Goal: Contribute content: Add original content to the website for others to see

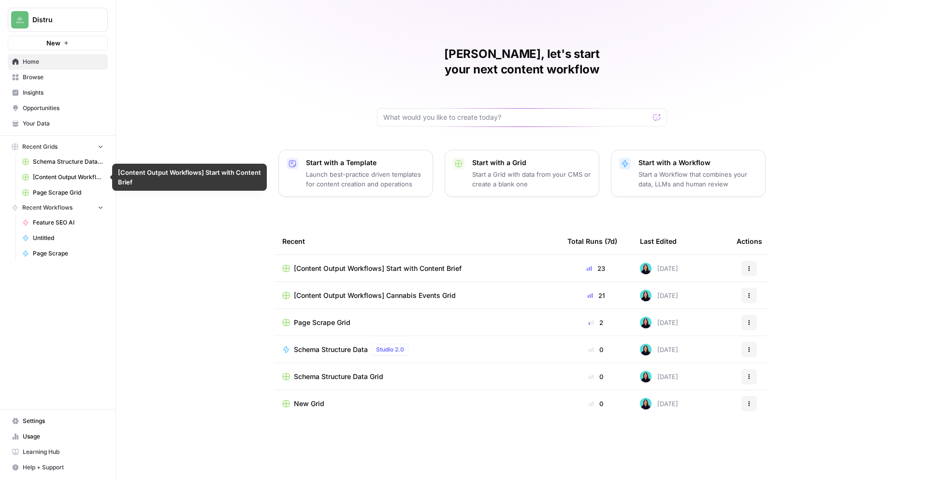
click at [72, 179] on span "[Content Output Workflows] Start with Content Brief" at bounding box center [68, 177] width 71 height 9
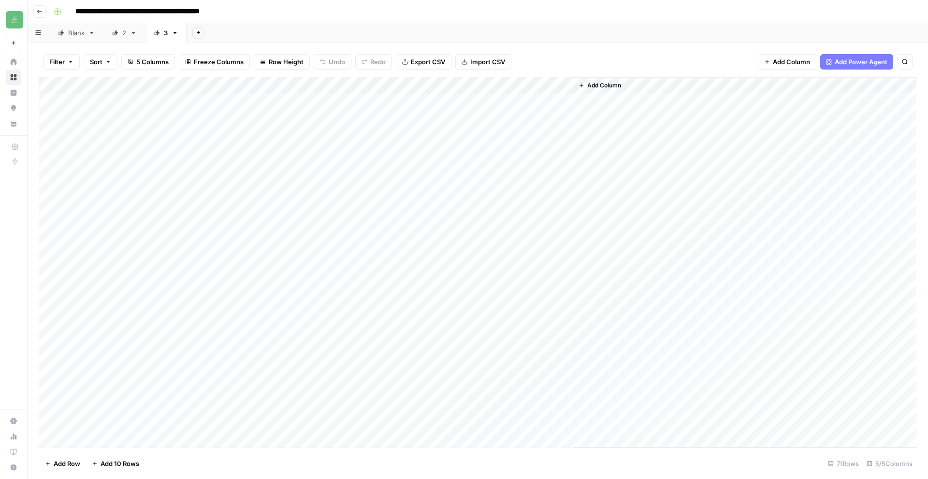
click at [122, 41] on link "2" at bounding box center [124, 32] width 42 height 19
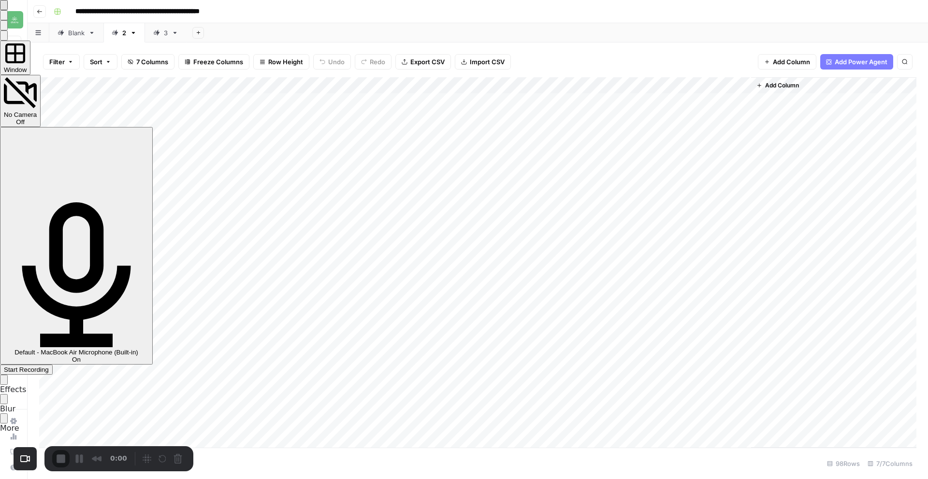
click at [49, 366] on span "Start Recording" at bounding box center [26, 369] width 45 height 7
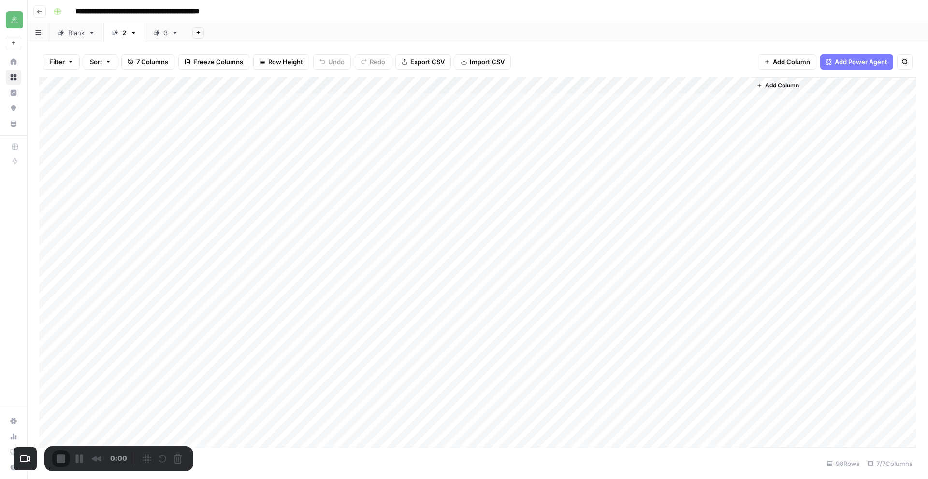
click at [131, 452] on div "Recorder controls - play pause" at bounding box center [158, 458] width 55 height 15
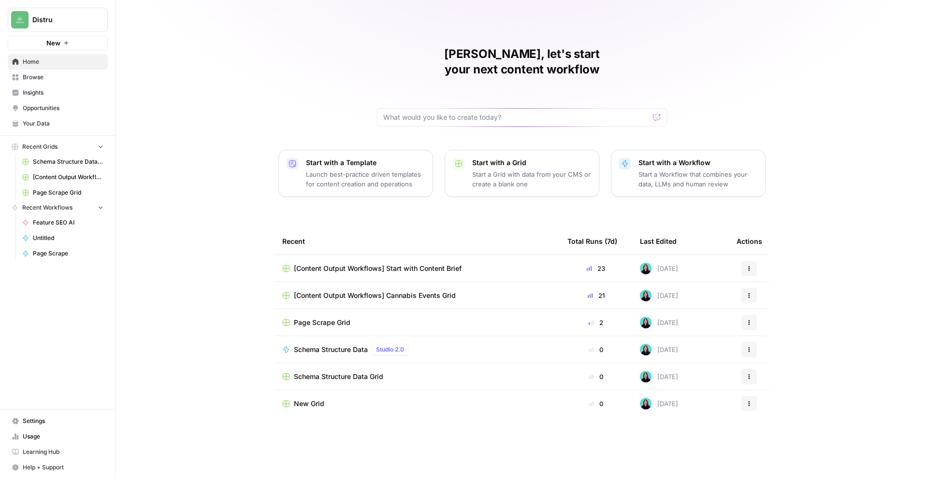
click at [49, 74] on span "Browse" at bounding box center [63, 77] width 81 height 9
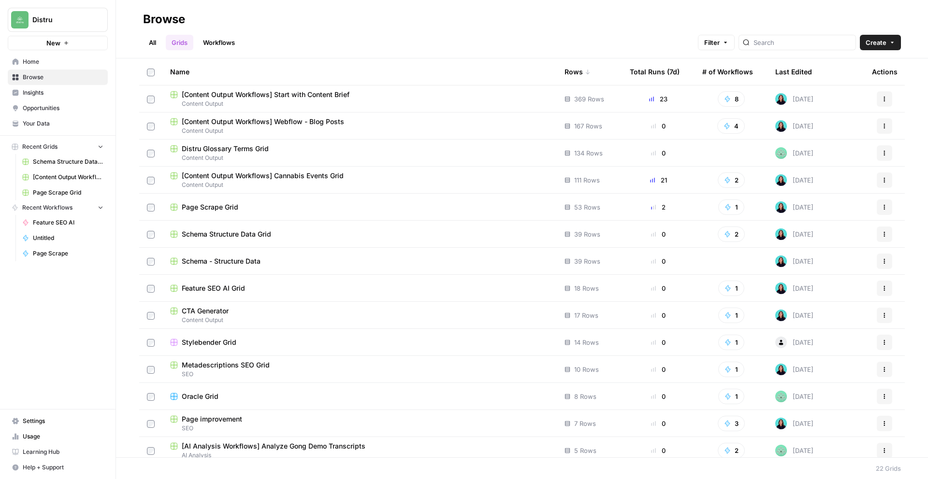
click at [356, 117] on div "[Content Output Workflows] Webflow - Blog Posts" at bounding box center [359, 122] width 379 height 10
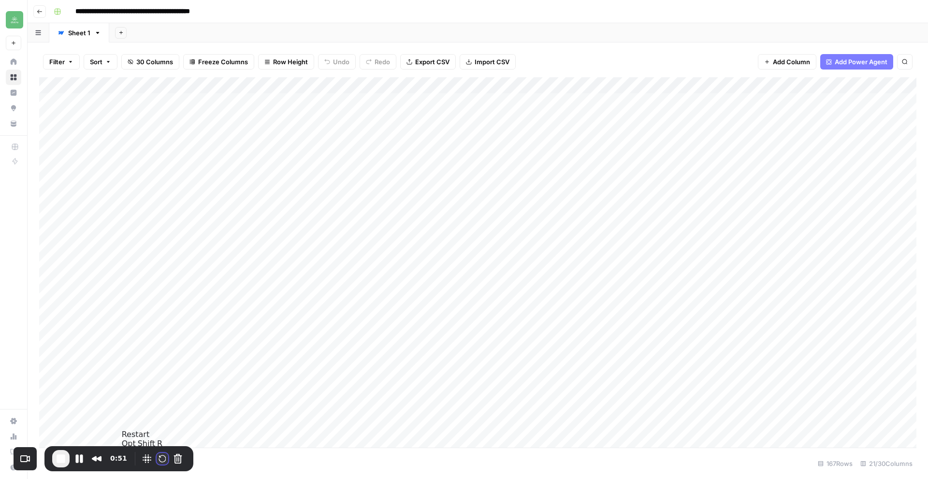
click at [162, 459] on button "Restart Recording" at bounding box center [163, 459] width 12 height 12
click at [86, 457] on div "0:51" at bounding box center [92, 459] width 81 height 15
click at [130, 469] on div "0:51" at bounding box center [119, 459] width 151 height 23
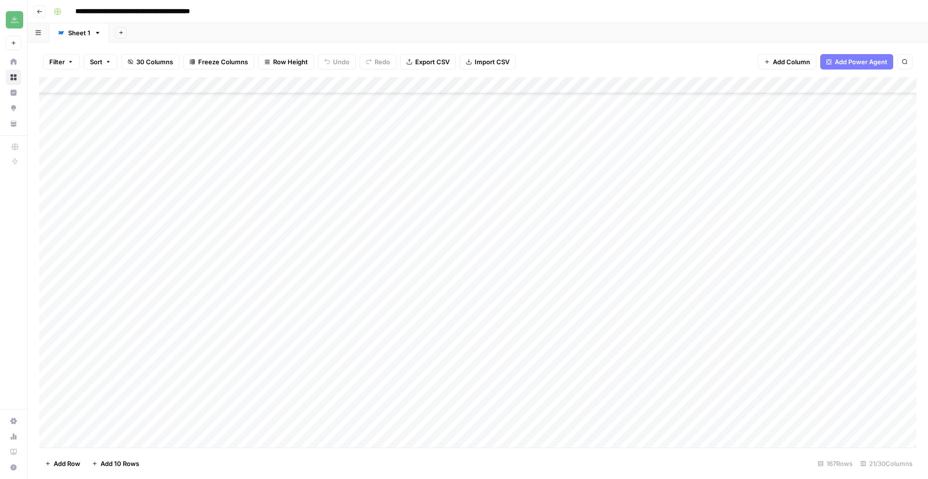
scroll to position [172, 0]
click at [150, 85] on div "Add Column" at bounding box center [477, 262] width 877 height 371
click at [565, 47] on div "Filter Sort 30 Columns Freeze Columns Row Height Undo Redo Export CSV Import CS…" at bounding box center [477, 61] width 877 height 31
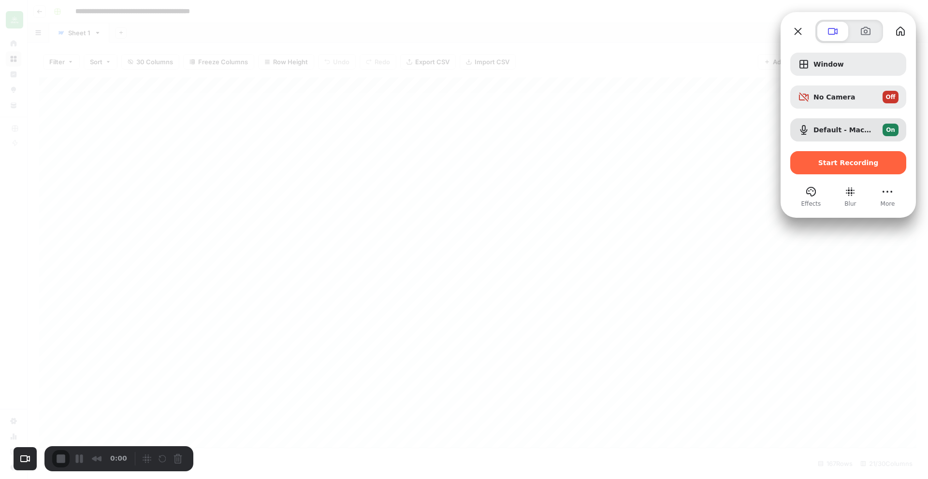
click at [602, 36] on div at bounding box center [464, 239] width 928 height 479
click at [710, 163] on span "Start Recording" at bounding box center [848, 163] width 60 height 8
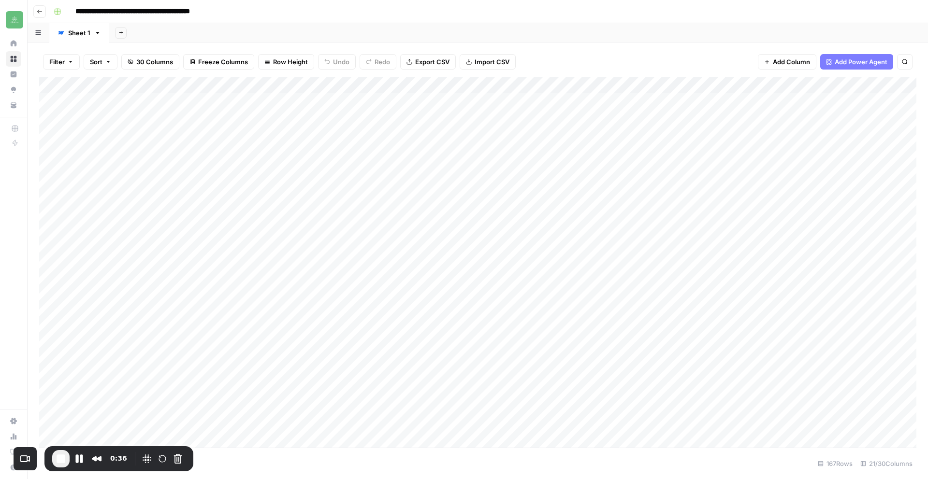
click at [154, 83] on div "Add Column" at bounding box center [477, 262] width 877 height 371
click at [178, 135] on span "All Rows" at bounding box center [196, 134] width 61 height 10
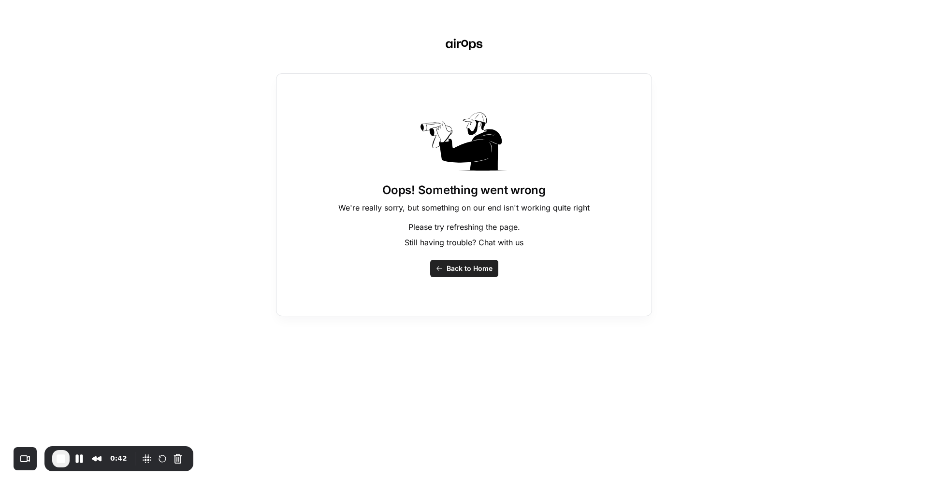
click at [470, 271] on span "Back to Home" at bounding box center [469, 269] width 46 height 10
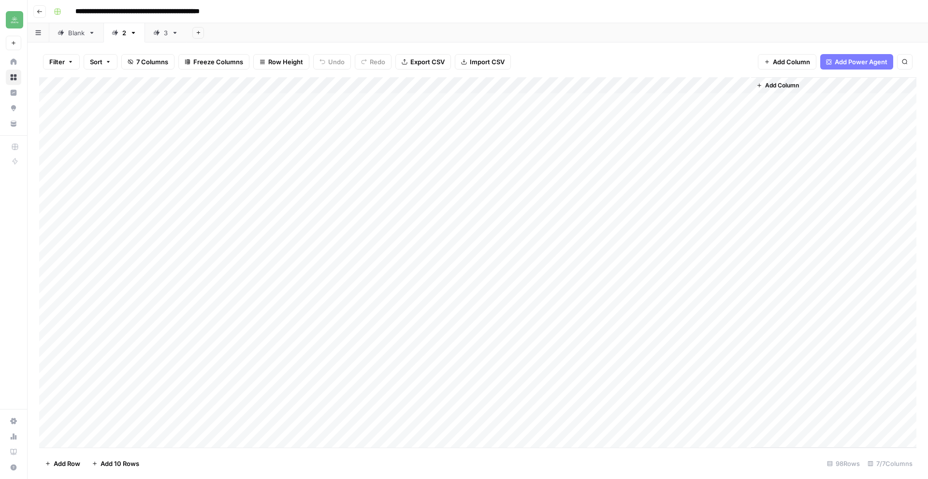
click at [158, 36] on div "3" at bounding box center [160, 33] width 14 height 10
click at [301, 424] on div "Add Column" at bounding box center [477, 262] width 877 height 371
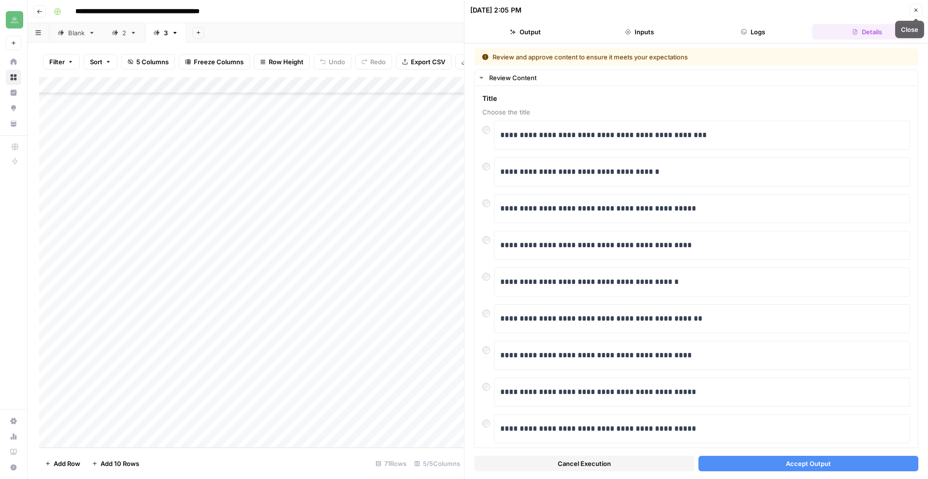
click at [911, 8] on button "Close" at bounding box center [915, 10] width 13 height 13
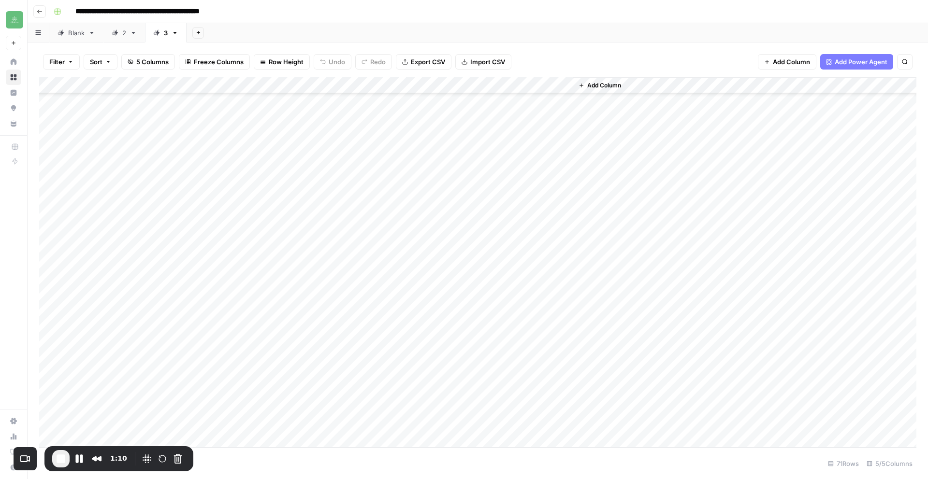
click at [105, 439] on div "Add Column" at bounding box center [477, 262] width 877 height 371
click at [104, 425] on textarea at bounding box center [149, 424] width 155 height 14
type textarea "**********"
click at [273, 424] on div "Add Column" at bounding box center [477, 262] width 877 height 371
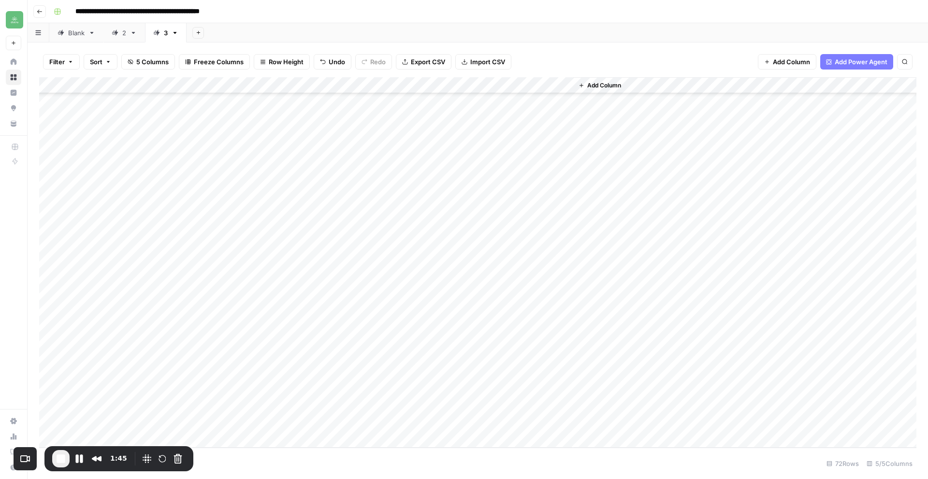
click at [302, 422] on div "Add Column" at bounding box center [477, 262] width 877 height 371
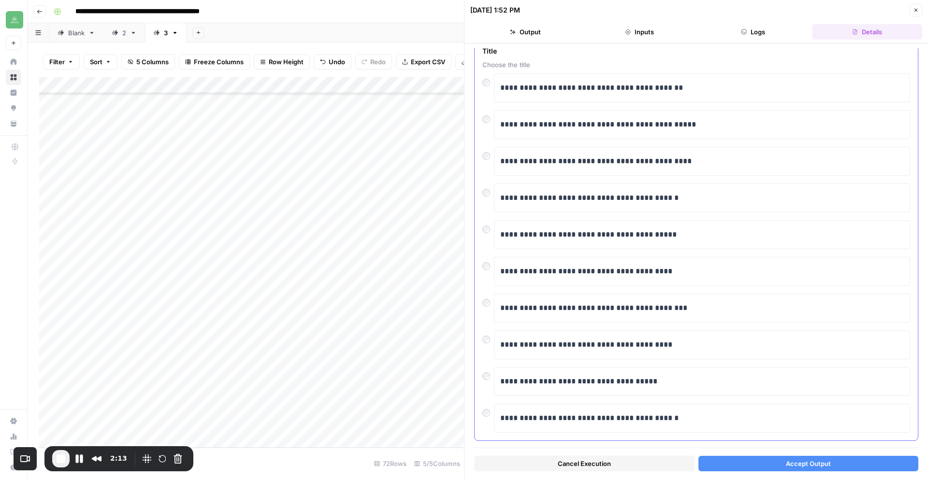
scroll to position [41, 0]
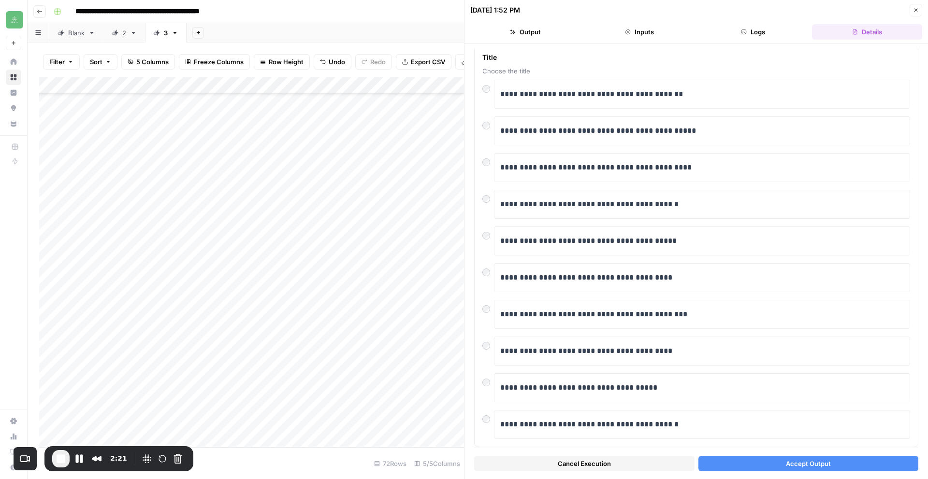
click at [810, 465] on span "Accept Output" at bounding box center [808, 464] width 45 height 10
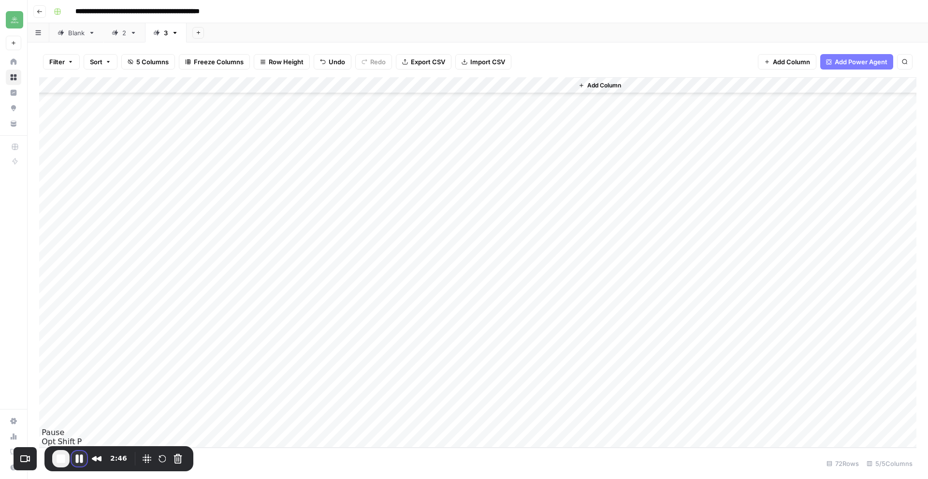
click at [78, 459] on button "Pause Recording" at bounding box center [79, 458] width 15 height 15
click at [77, 462] on span "Play Recording" at bounding box center [79, 460] width 12 height 12
click at [389, 423] on div "Add Column" at bounding box center [477, 262] width 877 height 371
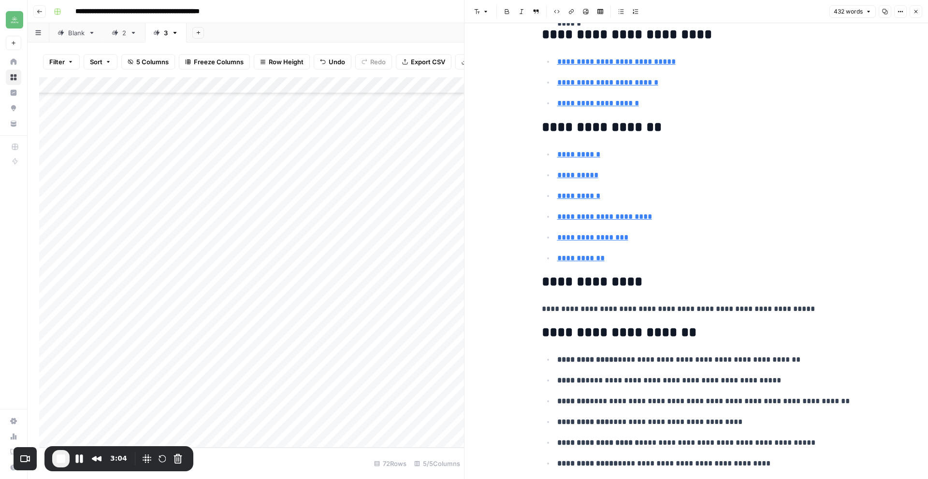
scroll to position [1465, 0]
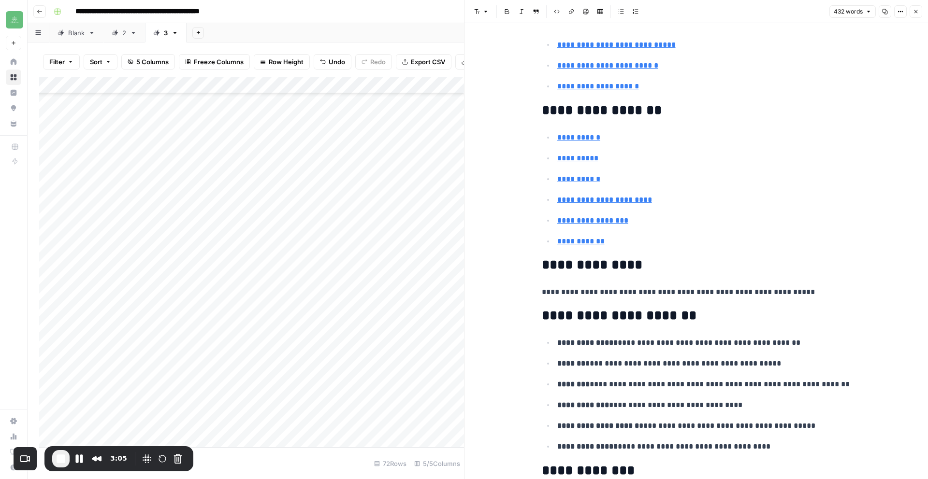
type input "https://www.cbinsights.com/company/leaflink/alternatives-competitors"
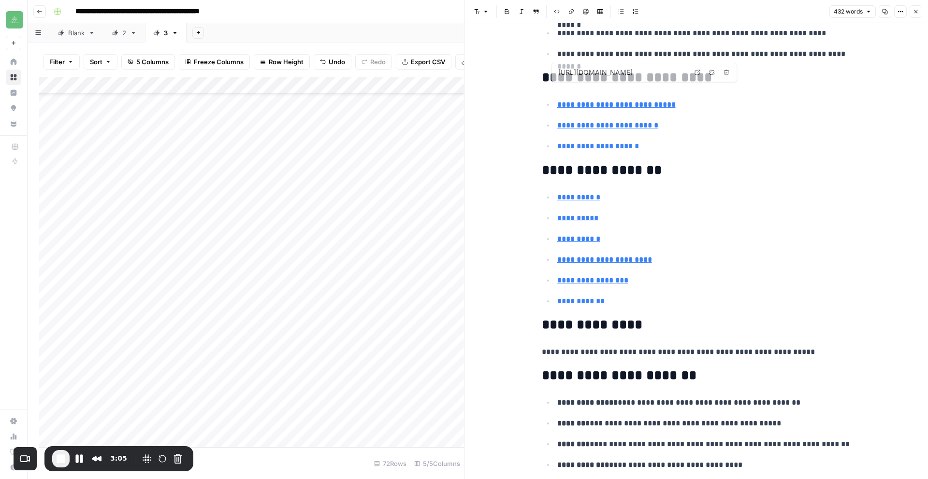
scroll to position [1392, 0]
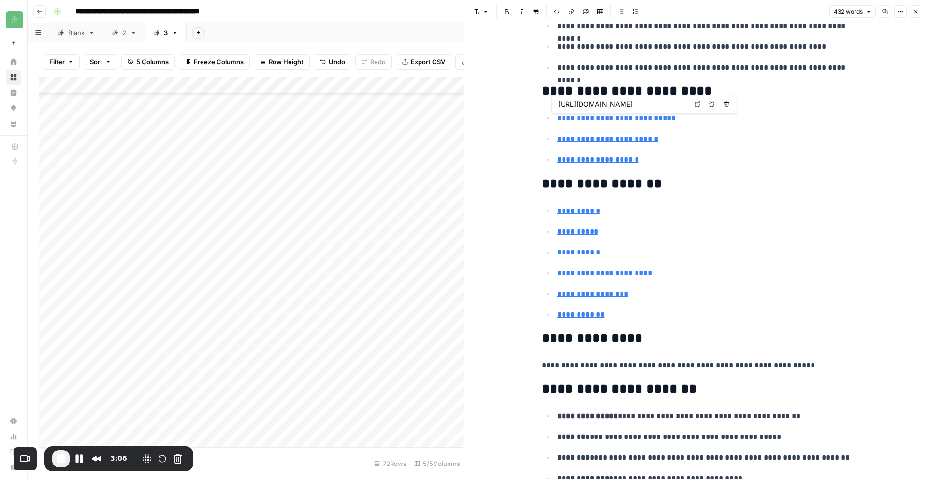
type input "https://www.distru.com/cannabis-blog/top-cannabis-b2b-platforms-to-explore"
click at [917, 12] on icon "button" at bounding box center [916, 12] width 6 height 6
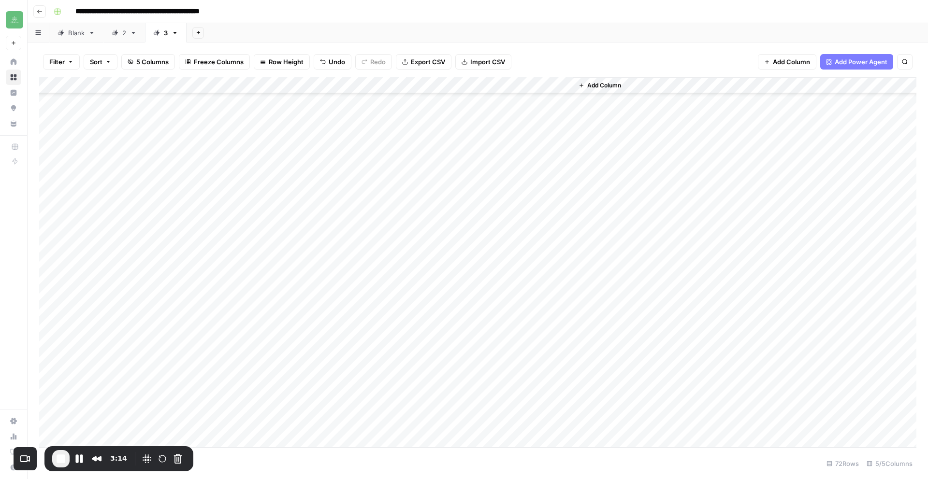
click at [435, 421] on div "Add Column" at bounding box center [477, 262] width 877 height 371
click at [76, 461] on button "Pause Recording" at bounding box center [79, 458] width 15 height 15
click at [153, 83] on div "Add Column" at bounding box center [477, 262] width 877 height 371
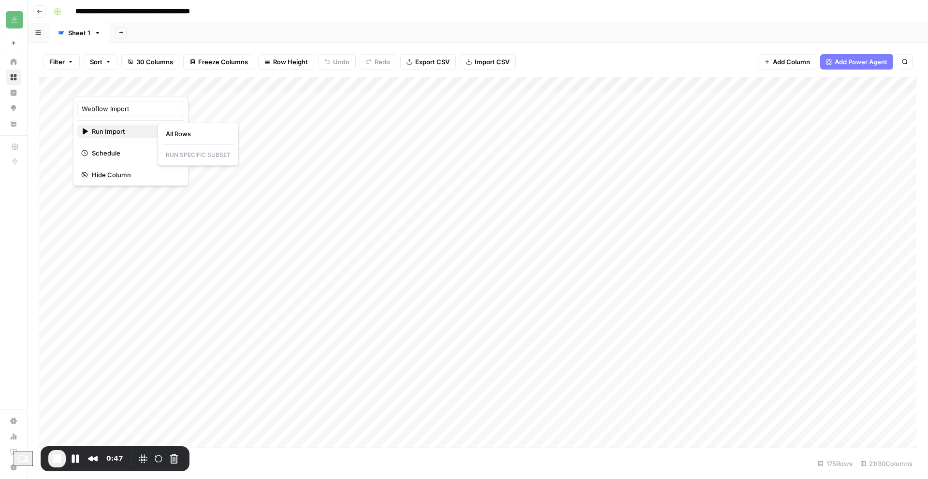
click at [123, 132] on span "Run Import" at bounding box center [129, 132] width 75 height 10
click at [188, 136] on span "All Rows" at bounding box center [196, 134] width 61 height 10
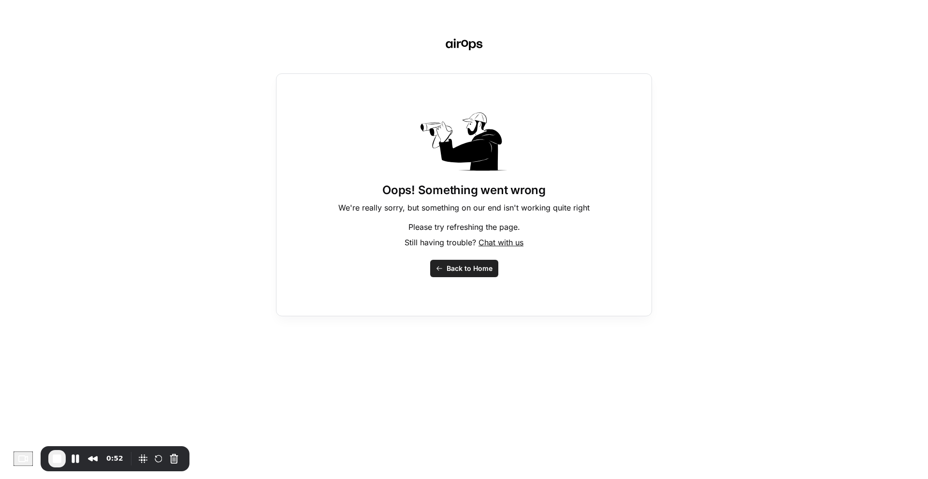
drag, startPoint x: 447, startPoint y: 272, endPoint x: 386, endPoint y: 260, distance: 62.5
click at [447, 272] on span "Back to Home" at bounding box center [469, 269] width 46 height 10
click at [452, 272] on span "Back to Home" at bounding box center [469, 269] width 46 height 10
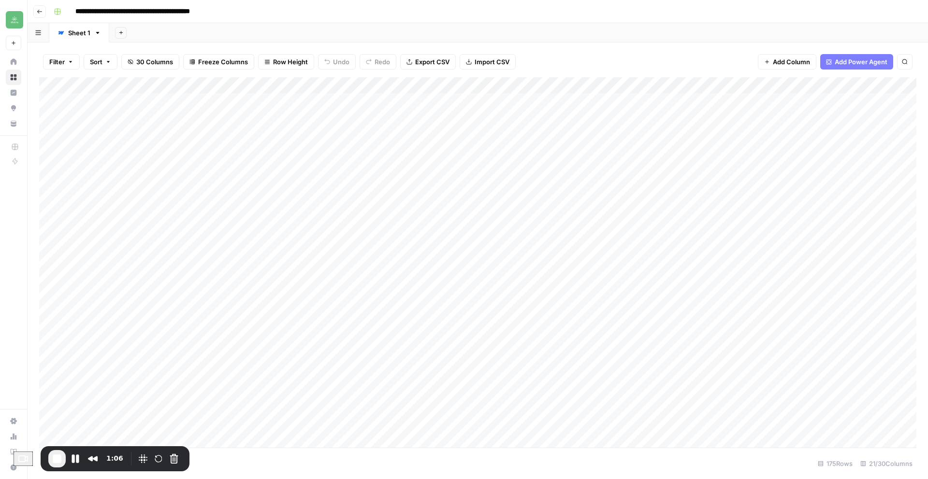
click at [152, 86] on div "Add Column" at bounding box center [477, 262] width 877 height 371
click at [195, 132] on span "All Rows" at bounding box center [196, 134] width 61 height 10
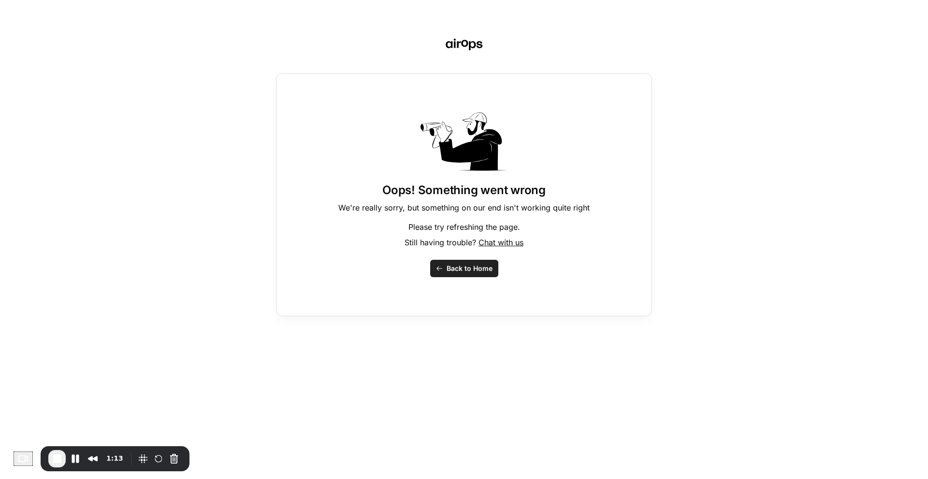
click at [446, 265] on span "Back to Home" at bounding box center [469, 269] width 46 height 10
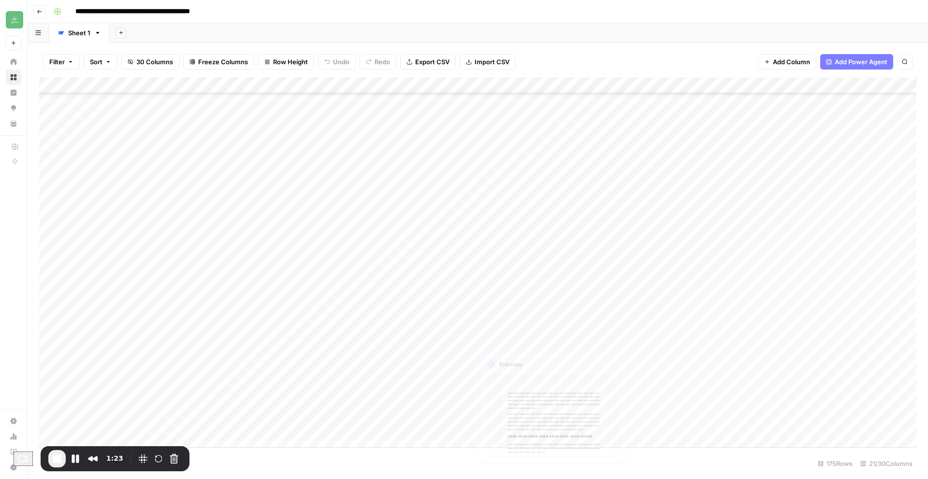
scroll to position [2536, 0]
click at [162, 459] on button "Restart Recording" at bounding box center [159, 459] width 12 height 12
click at [614, 326] on div "Add Column" at bounding box center [477, 262] width 877 height 371
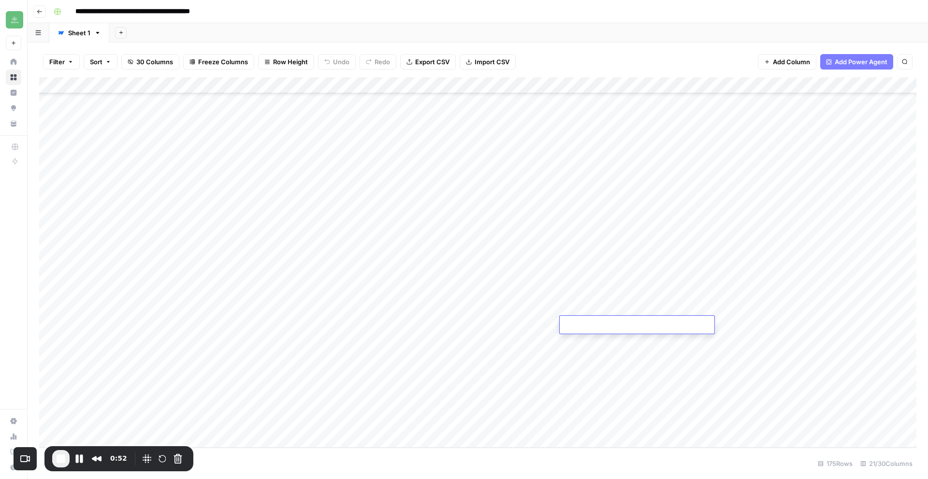
paste textarea "**********"
type textarea "**********"
click at [777, 325] on div "Add Column" at bounding box center [477, 262] width 877 height 371
click at [425, 325] on div "Add Column" at bounding box center [477, 262] width 877 height 371
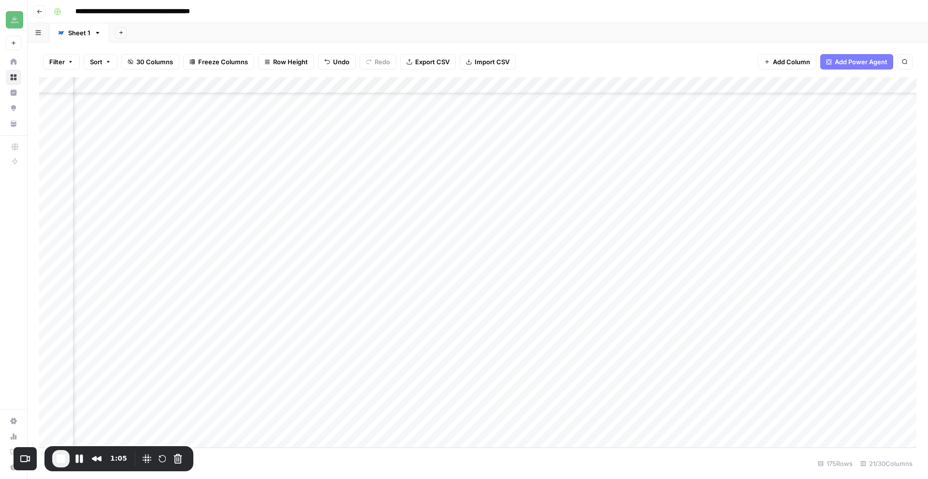
scroll to position [2536, 459]
click at [161, 462] on button "Restart Recording" at bounding box center [163, 459] width 12 height 12
click at [19, 456] on button "Choose camera" at bounding box center [25, 460] width 18 height 18
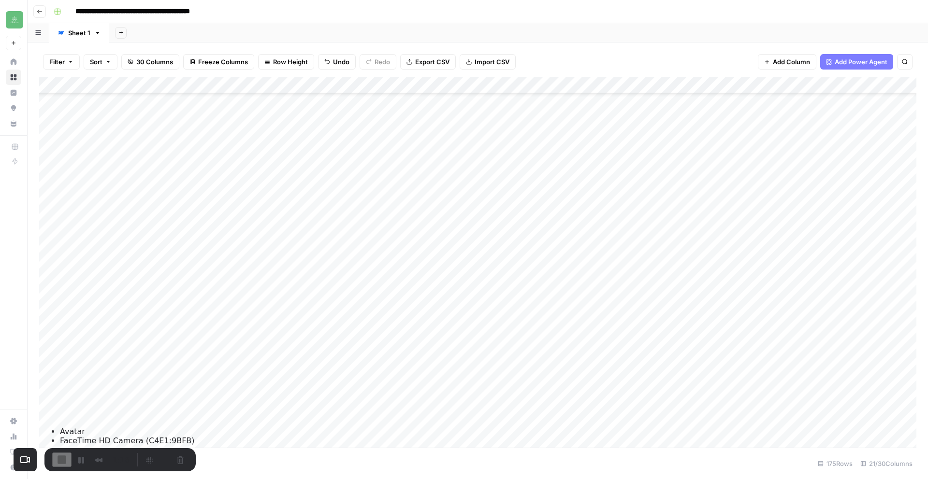
click at [192, 458] on footer "Add Row Add 10 Rows 175 Rows 21/30 Columns" at bounding box center [477, 463] width 877 height 31
click at [187, 461] on div "1:16" at bounding box center [119, 459] width 151 height 23
click at [183, 462] on div "Recorder controls - play pause" at bounding box center [165, 459] width 46 height 15
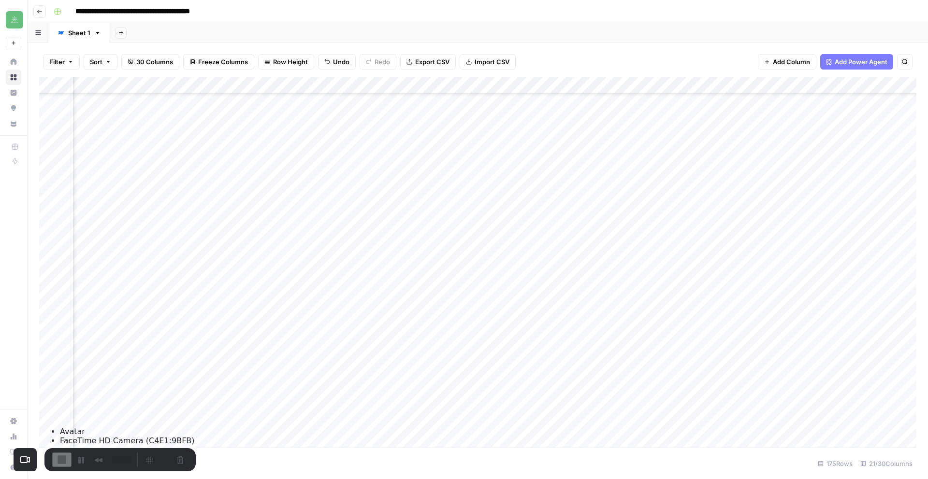
click at [246, 459] on footer "Add Row Add 10 Rows 175 Rows 21/30 Columns" at bounding box center [477, 463] width 877 height 31
click at [280, 472] on footer "Add Row Add 10 Rows 175 Rows 21/30 Columns" at bounding box center [477, 463] width 877 height 31
click at [179, 446] on ul "Avatar FaceTime HD Camera (C4E1:9BFB)" at bounding box center [118, 436] width 154 height 18
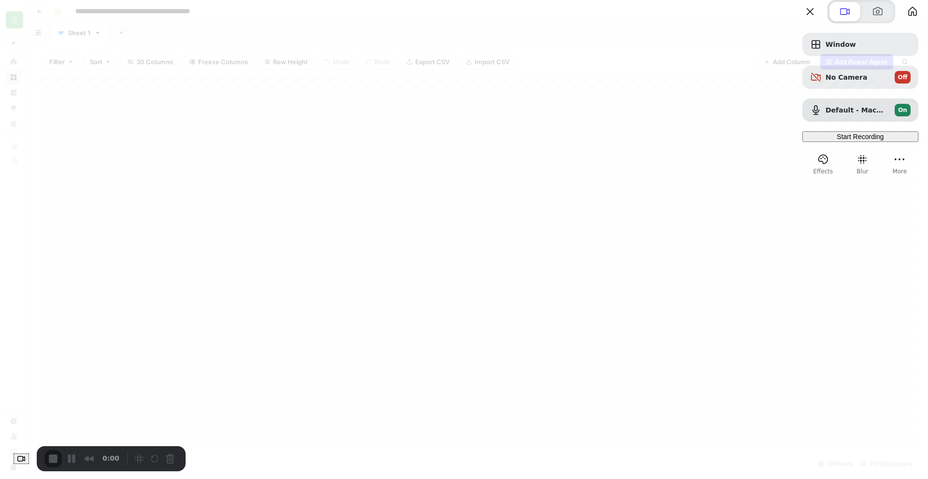
click at [890, 23] on div at bounding box center [861, 11] width 118 height 23
click at [836, 141] on span "Start Recording" at bounding box center [859, 137] width 47 height 8
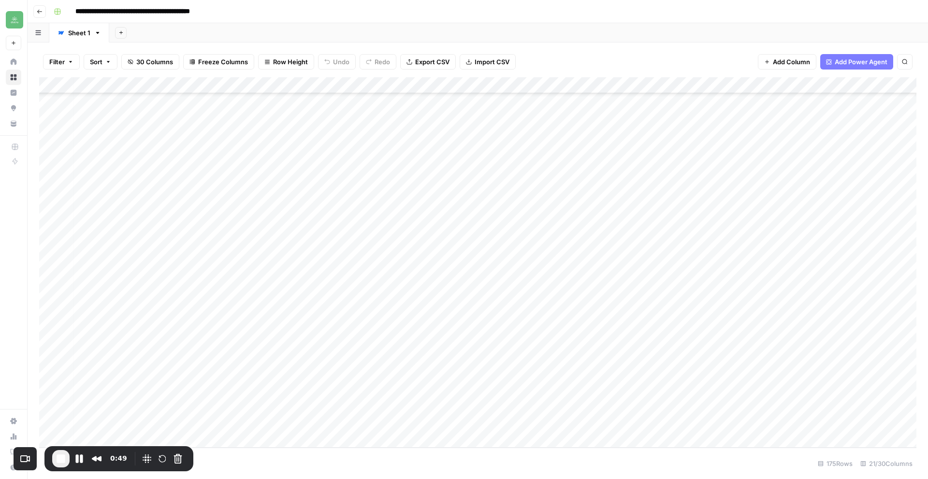
scroll to position [2536, 3]
click at [597, 327] on div "Add Column" at bounding box center [477, 262] width 877 height 371
click at [604, 327] on div "Add Column" at bounding box center [477, 262] width 877 height 371
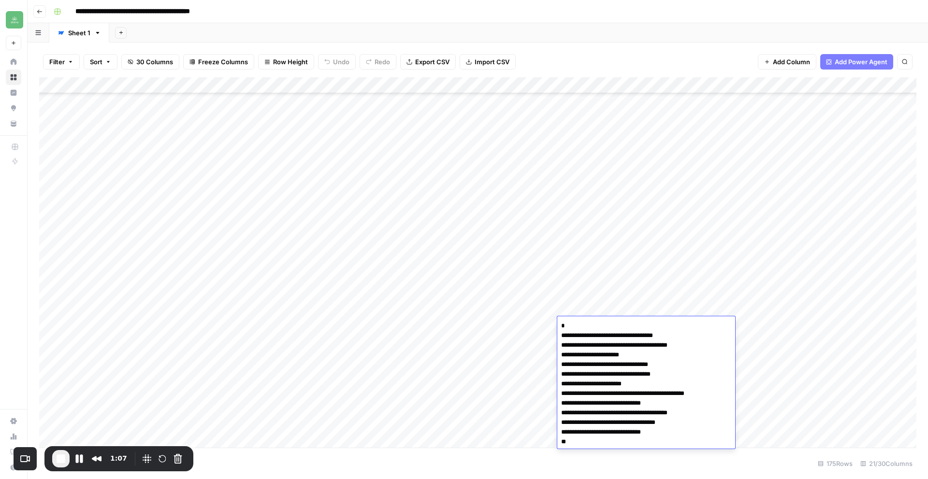
click at [616, 307] on div "Add Column" at bounding box center [477, 262] width 877 height 371
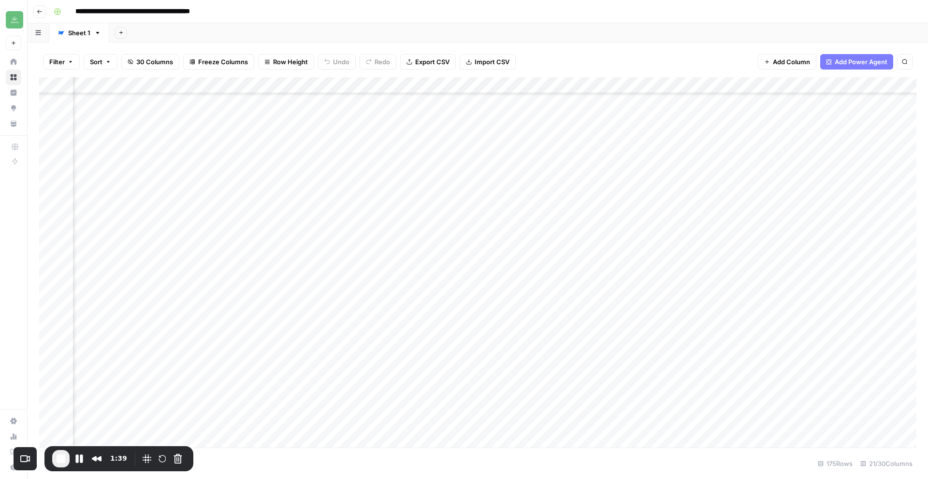
scroll to position [2536, 366]
click at [446, 326] on div "Add Column" at bounding box center [477, 262] width 877 height 371
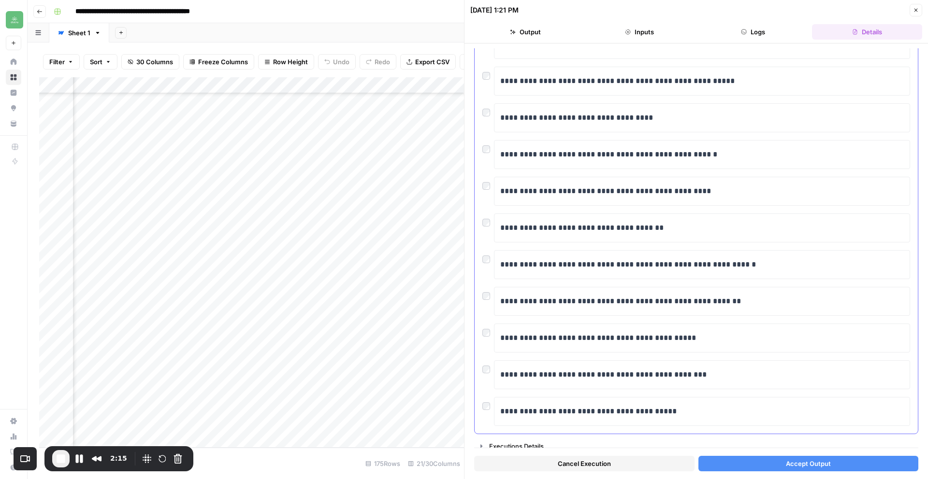
scroll to position [88, 0]
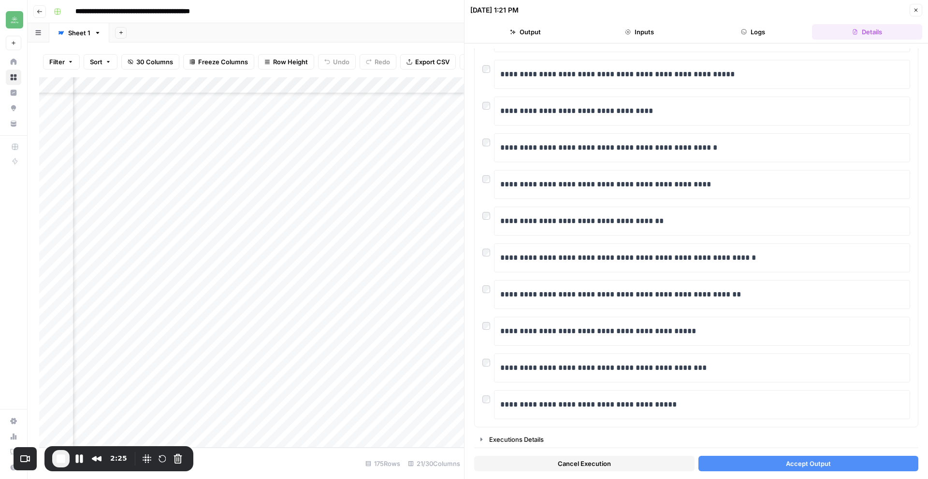
click at [874, 458] on button "Accept Output" at bounding box center [808, 463] width 220 height 15
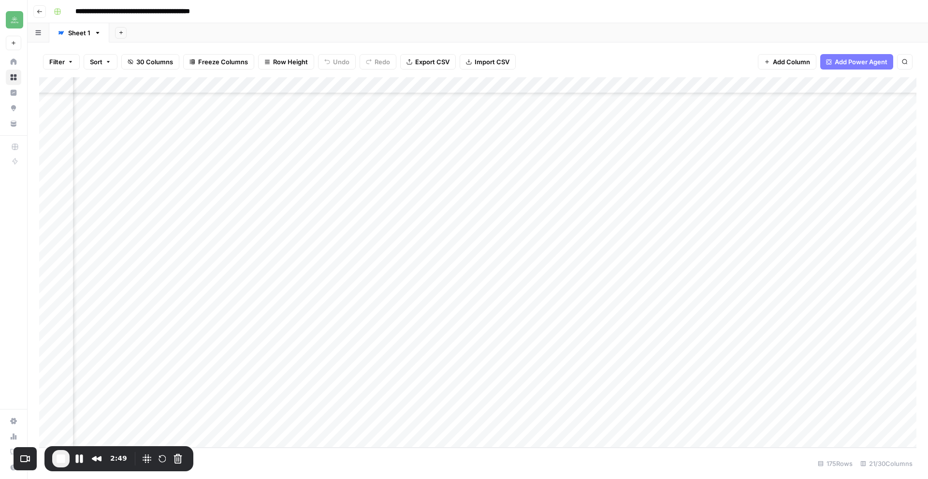
scroll to position [2536, 815]
click at [779, 324] on div "Add Column" at bounding box center [477, 262] width 877 height 371
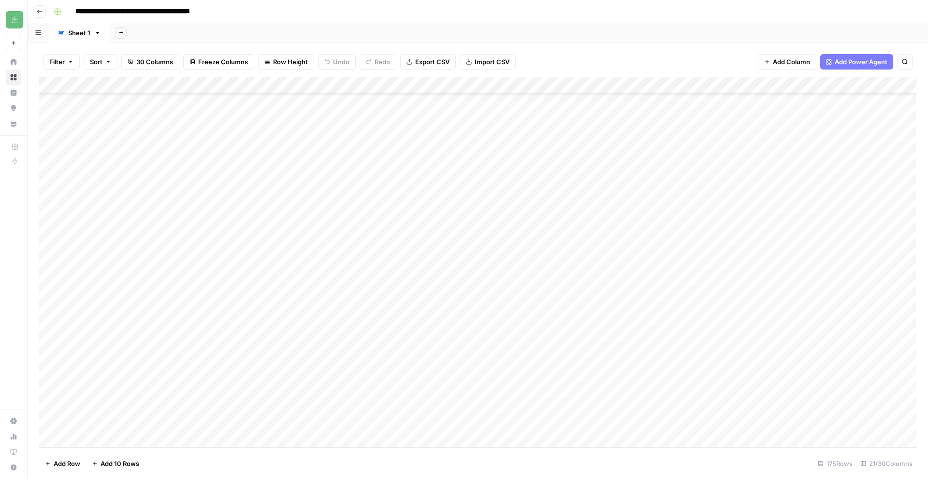
scroll to position [2536, 0]
